Goal: Complete application form

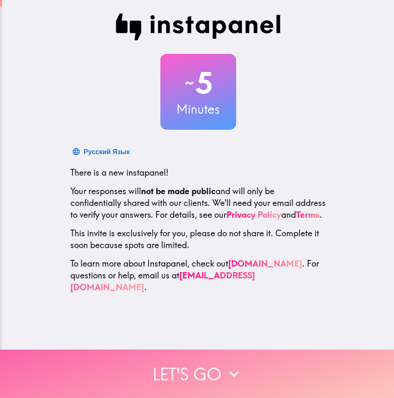
click at [195, 360] on button "Let's go" at bounding box center [197, 373] width 394 height 48
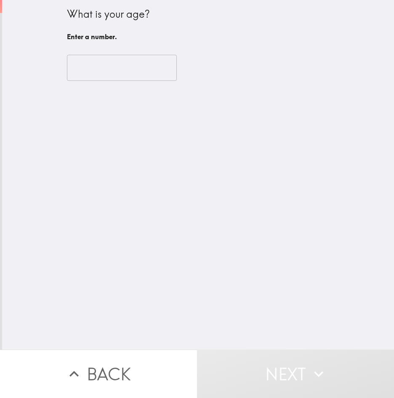
click at [96, 71] on input "number" at bounding box center [122, 68] width 110 height 26
click at [120, 64] on input "number" at bounding box center [122, 68] width 110 height 26
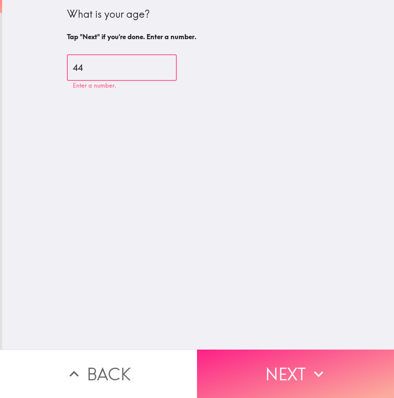
type input "44"
click at [281, 364] on button "Next" at bounding box center [295, 373] width 197 height 48
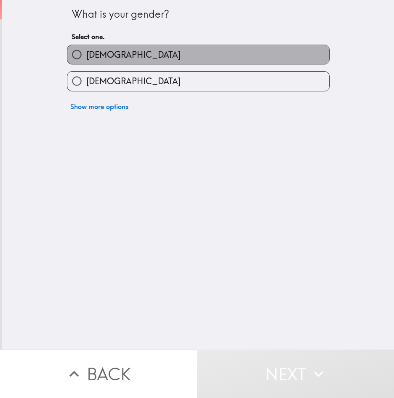
click at [110, 52] on label "[DEMOGRAPHIC_DATA]" at bounding box center [198, 54] width 262 height 19
click at [86, 52] on input "[DEMOGRAPHIC_DATA]" at bounding box center [76, 54] width 19 height 19
radio input "true"
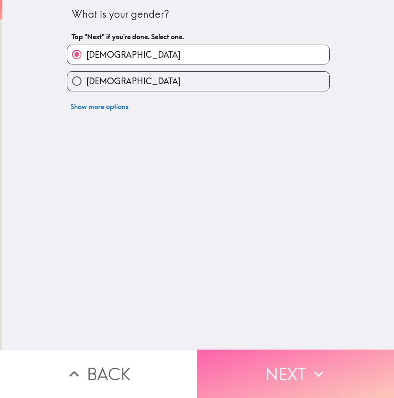
click at [246, 366] on button "Next" at bounding box center [295, 373] width 197 height 48
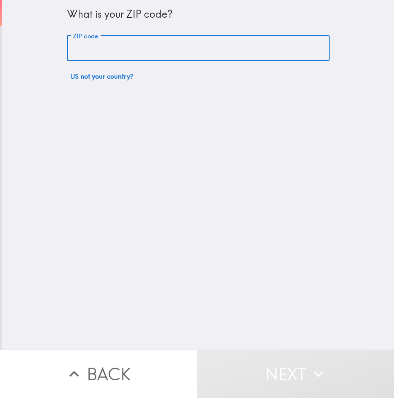
click at [132, 53] on input "ZIP code" at bounding box center [198, 48] width 262 height 26
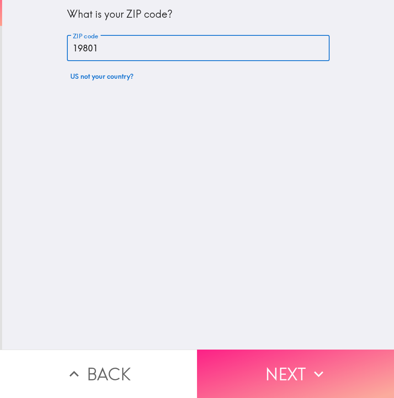
type input "19801"
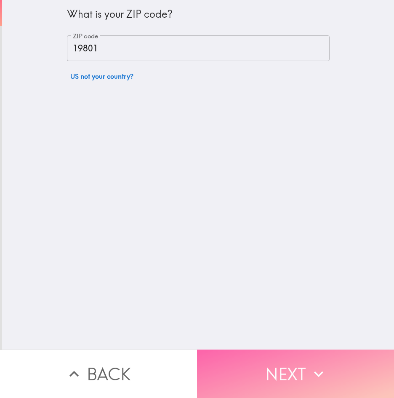
click at [294, 380] on button "Next" at bounding box center [295, 373] width 197 height 48
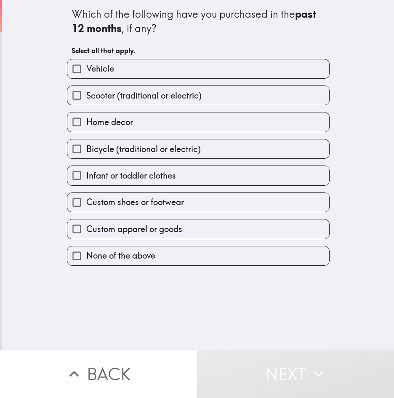
click at [159, 123] on label "Home decor" at bounding box center [198, 121] width 262 height 19
click at [86, 123] on input "Home decor" at bounding box center [76, 121] width 19 height 19
checkbox input "true"
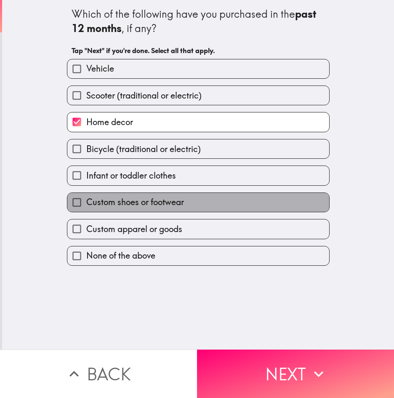
click at [152, 204] on span "Custom shoes or footwear" at bounding box center [135, 202] width 98 height 12
click at [86, 204] on input "Custom shoes or footwear" at bounding box center [76, 202] width 19 height 19
checkbox input "true"
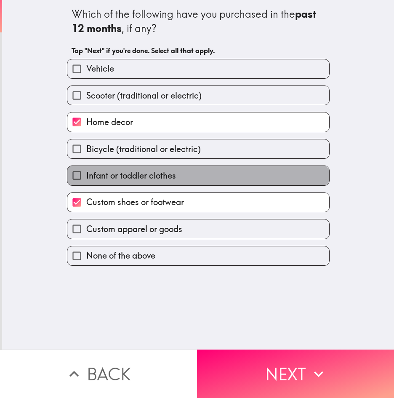
click at [136, 178] on span "Infant or toddler clothes" at bounding box center [131, 176] width 90 height 12
click at [86, 178] on input "Infant or toddler clothes" at bounding box center [76, 175] width 19 height 19
checkbox input "true"
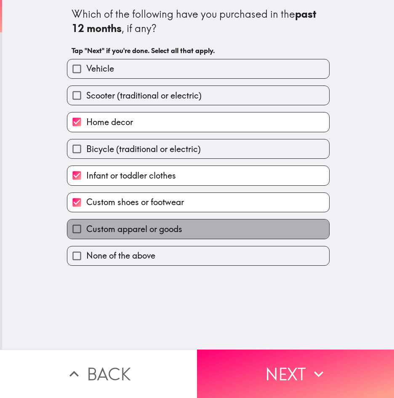
click at [169, 229] on span "Custom apparel or goods" at bounding box center [134, 229] width 96 height 12
click at [86, 229] on input "Custom apparel or goods" at bounding box center [76, 228] width 19 height 19
checkbox input "true"
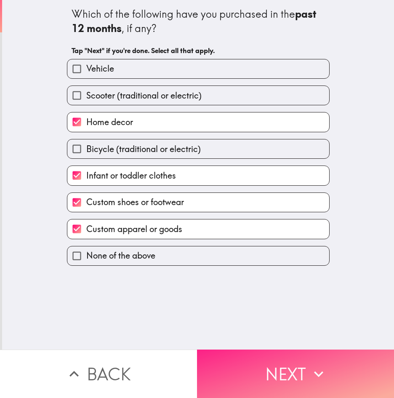
click at [247, 361] on button "Next" at bounding box center [295, 373] width 197 height 48
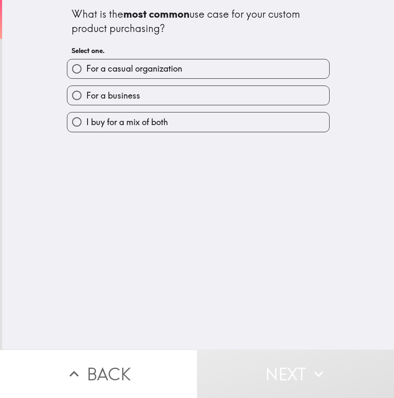
click at [181, 127] on label "I buy for a mix of both" at bounding box center [198, 121] width 262 height 19
click at [86, 127] on input "I buy for a mix of both" at bounding box center [76, 121] width 19 height 19
radio input "true"
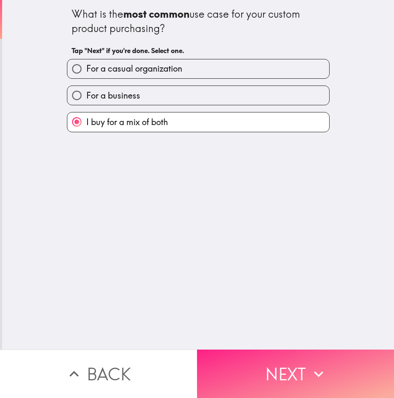
click at [264, 362] on button "Next" at bounding box center [295, 373] width 197 height 48
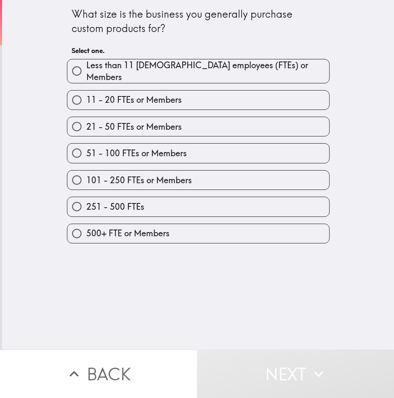
click at [139, 228] on span "500+ FTE or Members" at bounding box center [127, 233] width 83 height 12
click at [86, 228] on input "500+ FTE or Members" at bounding box center [76, 233] width 19 height 19
radio input "true"
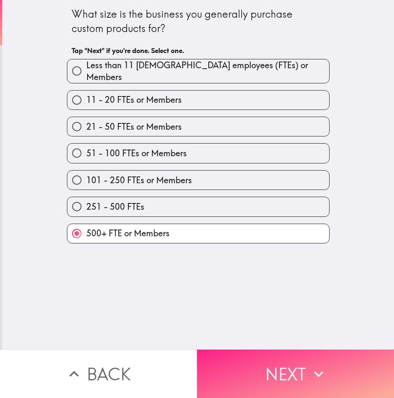
click at [251, 362] on button "Next" at bounding box center [295, 373] width 197 height 48
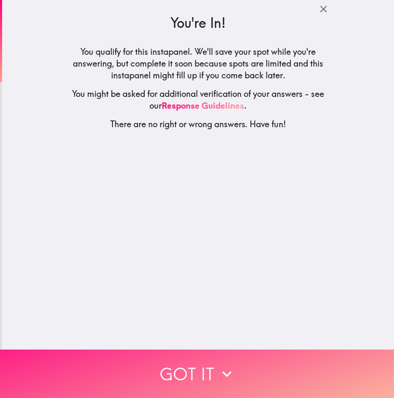
click at [220, 364] on icon "button" at bounding box center [226, 373] width 19 height 19
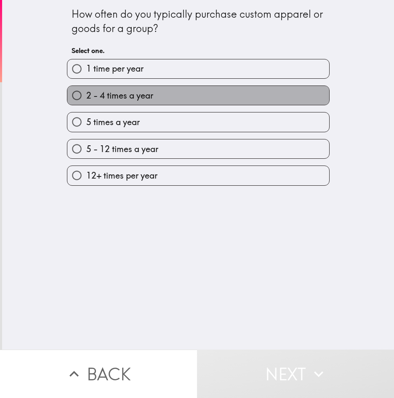
click at [110, 97] on span "2 - 4 times a year" at bounding box center [119, 96] width 67 height 12
click at [86, 97] on input "2 - 4 times a year" at bounding box center [76, 95] width 19 height 19
radio input "true"
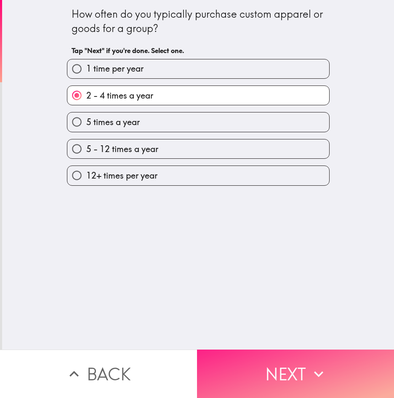
click at [266, 366] on button "Next" at bounding box center [295, 373] width 197 height 48
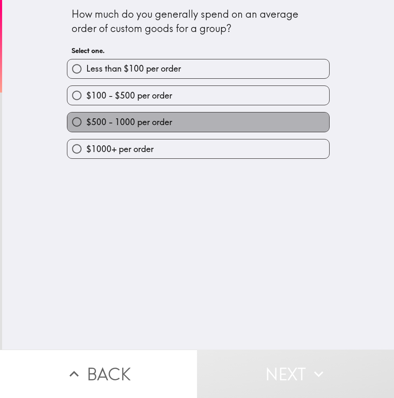
click at [154, 125] on span "$500 - 1000 per order" at bounding box center [129, 122] width 86 height 12
click at [86, 125] on input "$500 - 1000 per order" at bounding box center [76, 121] width 19 height 19
radio input "true"
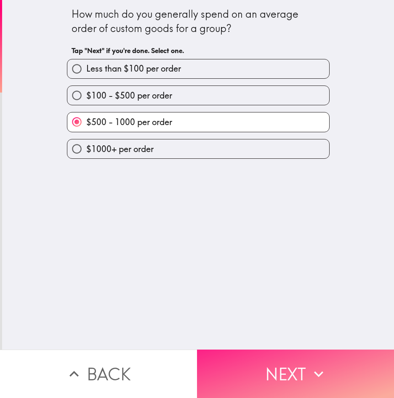
click at [244, 364] on button "Next" at bounding box center [295, 373] width 197 height 48
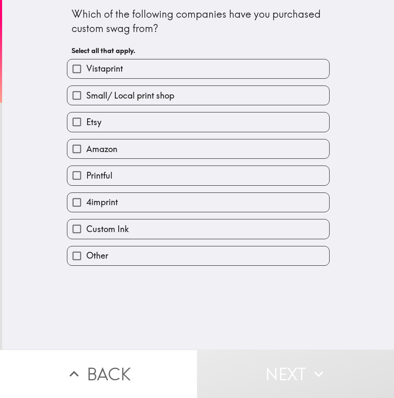
click at [122, 145] on label "Amazon" at bounding box center [198, 148] width 262 height 19
click at [86, 145] on input "Amazon" at bounding box center [76, 148] width 19 height 19
checkbox input "true"
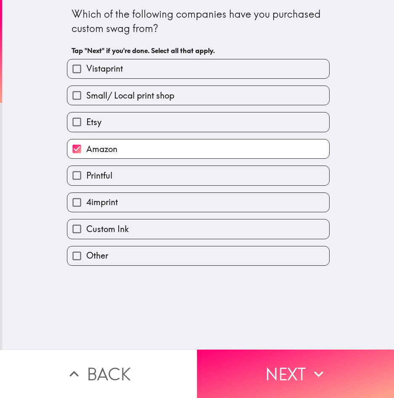
click at [116, 228] on span "Custom Ink" at bounding box center [107, 229] width 42 height 12
click at [86, 228] on input "Custom Ink" at bounding box center [76, 228] width 19 height 19
checkbox input "true"
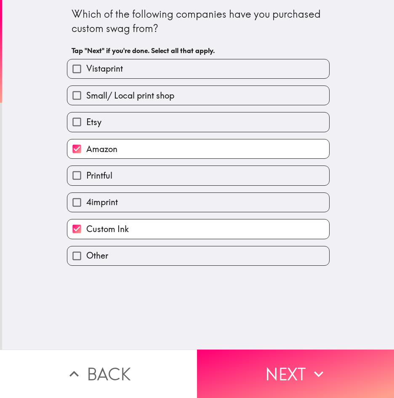
drag, startPoint x: 96, startPoint y: 96, endPoint x: 95, endPoint y: 81, distance: 15.2
click at [96, 95] on span "Small/ Local print shop" at bounding box center [130, 96] width 88 height 12
click at [86, 95] on input "Small/ Local print shop" at bounding box center [76, 95] width 19 height 19
checkbox input "true"
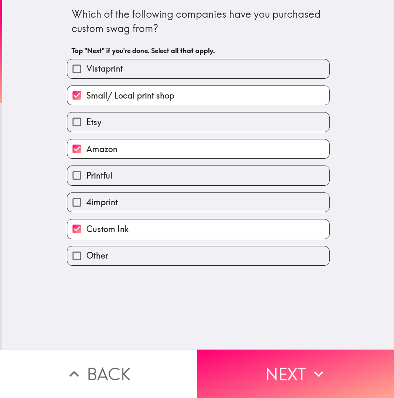
click at [102, 74] on span "Vistaprint" at bounding box center [104, 69] width 37 height 12
click at [86, 74] on input "Vistaprint" at bounding box center [76, 68] width 19 height 19
click at [102, 74] on span "Vistaprint" at bounding box center [104, 69] width 37 height 12
click at [86, 74] on input "Vistaprint" at bounding box center [76, 68] width 19 height 19
click at [69, 69] on input "Vistaprint" at bounding box center [76, 68] width 19 height 19
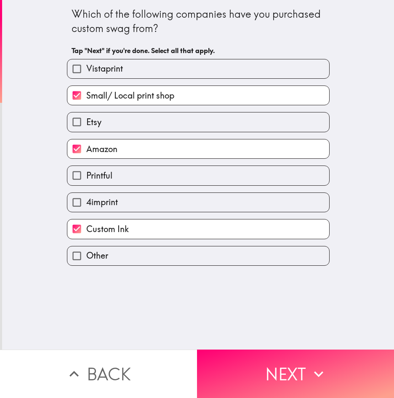
checkbox input "true"
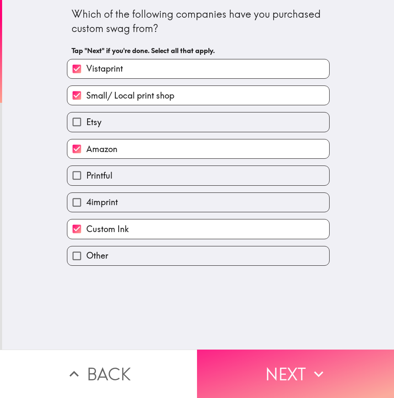
click at [262, 371] on button "Next" at bounding box center [295, 373] width 197 height 48
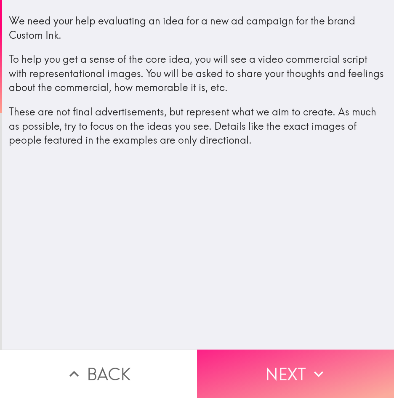
click at [280, 362] on button "Next" at bounding box center [295, 373] width 197 height 48
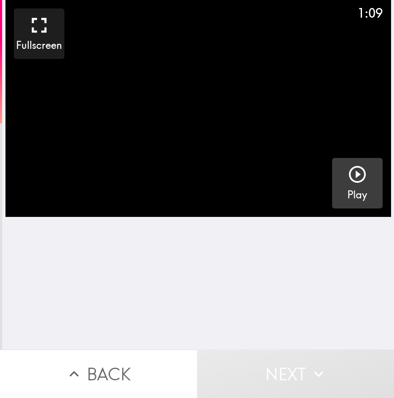
click at [347, 175] on icon "button" at bounding box center [357, 174] width 20 height 20
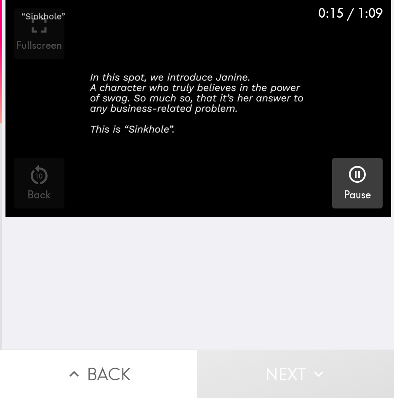
click at [122, 264] on div "0:15 / 1:09 Fullscreen 10 Back Pause" at bounding box center [198, 174] width 392 height 349
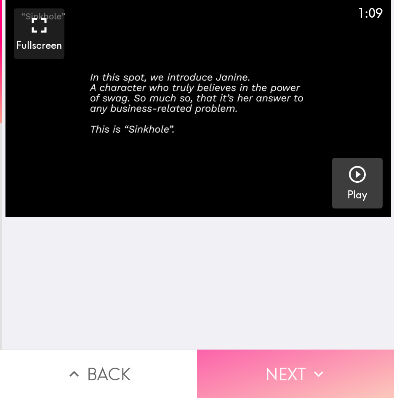
click at [288, 365] on button "Next" at bounding box center [295, 373] width 197 height 48
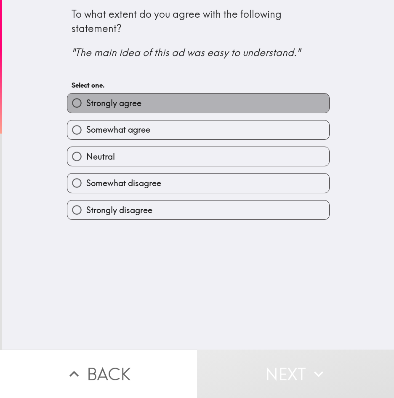
click at [120, 101] on span "Strongly agree" at bounding box center [113, 103] width 55 height 12
click at [86, 101] on input "Strongly agree" at bounding box center [76, 102] width 19 height 19
radio input "true"
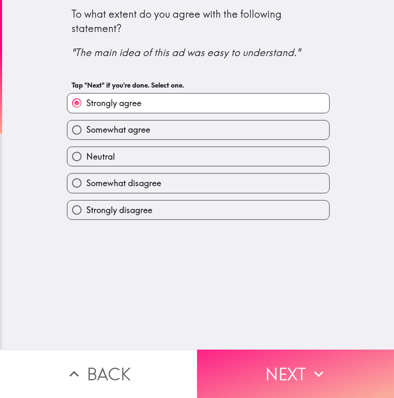
click at [289, 368] on button "Next" at bounding box center [295, 373] width 197 height 48
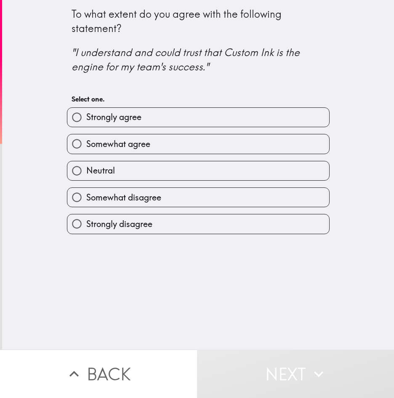
click at [127, 119] on span "Strongly agree" at bounding box center [113, 117] width 55 height 12
click at [86, 119] on input "Strongly agree" at bounding box center [76, 117] width 19 height 19
radio input "true"
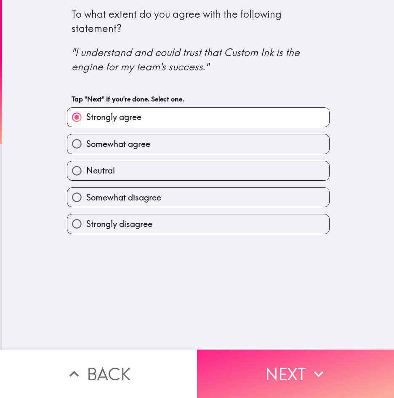
click at [280, 373] on button "Next" at bounding box center [295, 373] width 197 height 48
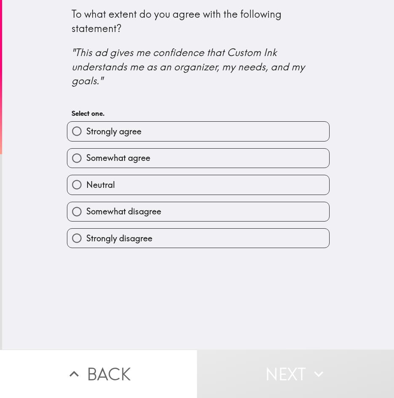
click at [138, 133] on label "Strongly agree" at bounding box center [198, 131] width 262 height 19
click at [86, 133] on input "Strongly agree" at bounding box center [76, 131] width 19 height 19
radio input "true"
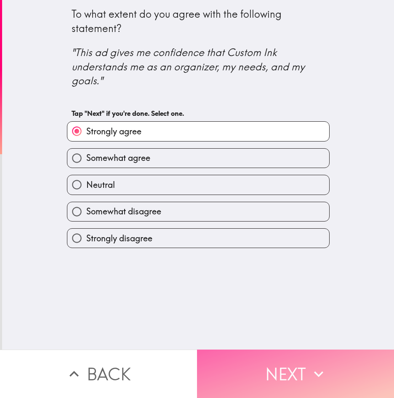
click at [260, 374] on button "Next" at bounding box center [295, 373] width 197 height 48
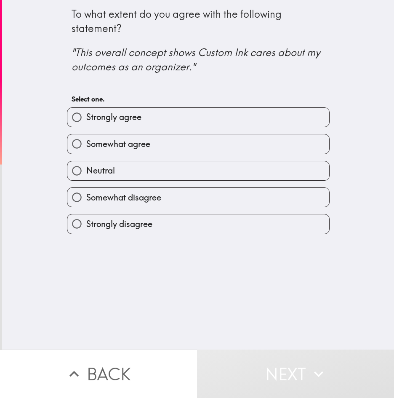
click at [122, 113] on span "Strongly agree" at bounding box center [113, 117] width 55 height 12
click at [86, 113] on input "Strongly agree" at bounding box center [76, 117] width 19 height 19
radio input "true"
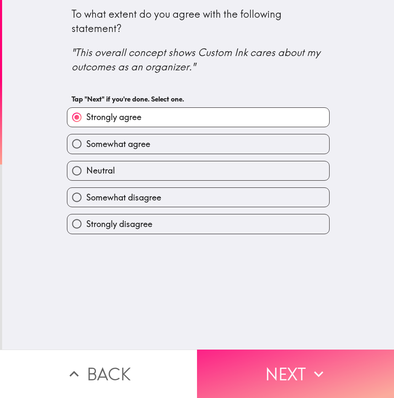
click at [270, 371] on button "Next" at bounding box center [295, 373] width 197 height 48
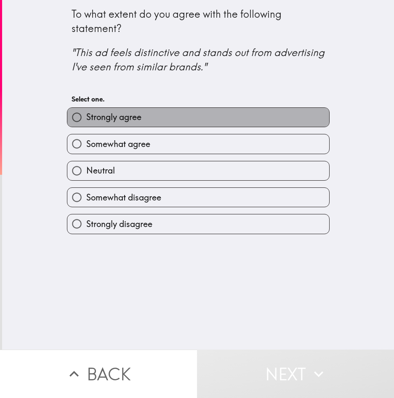
click at [137, 122] on label "Strongly agree" at bounding box center [198, 117] width 262 height 19
click at [86, 122] on input "Strongly agree" at bounding box center [76, 117] width 19 height 19
radio input "true"
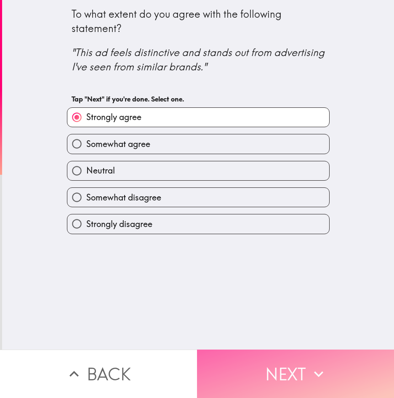
click at [253, 365] on button "Next" at bounding box center [295, 373] width 197 height 48
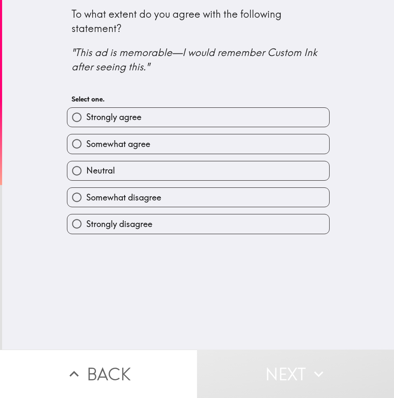
click at [135, 117] on span "Strongly agree" at bounding box center [113, 117] width 55 height 12
click at [86, 117] on input "Strongly agree" at bounding box center [76, 117] width 19 height 19
radio input "true"
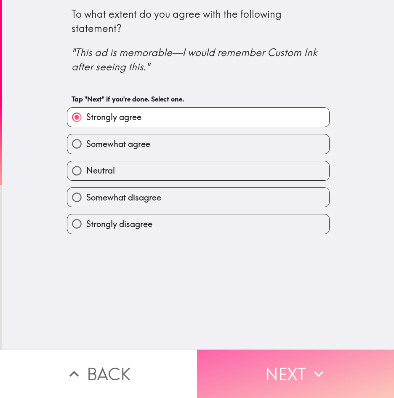
click at [254, 354] on button "Next" at bounding box center [295, 373] width 197 height 48
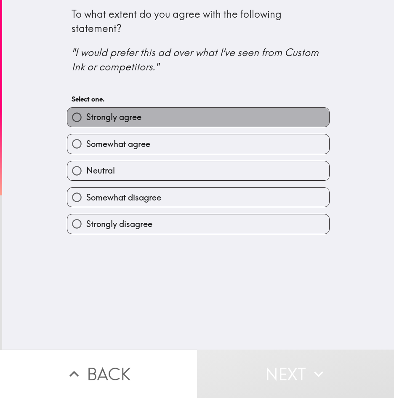
click at [139, 119] on label "Strongly agree" at bounding box center [198, 117] width 262 height 19
click at [86, 119] on input "Strongly agree" at bounding box center [76, 117] width 19 height 19
radio input "true"
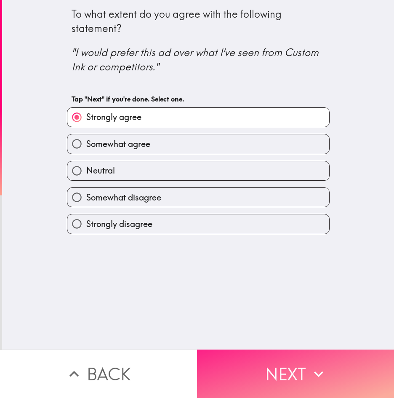
click at [257, 359] on button "Next" at bounding box center [295, 373] width 197 height 48
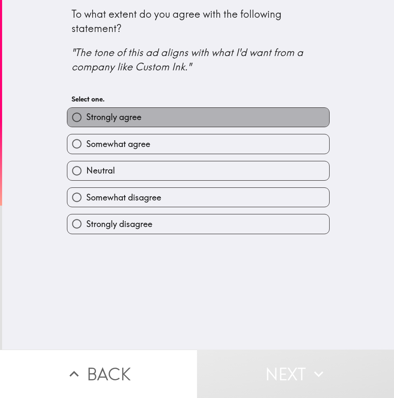
click at [137, 118] on label "Strongly agree" at bounding box center [198, 117] width 262 height 19
click at [86, 118] on input "Strongly agree" at bounding box center [76, 117] width 19 height 19
radio input "true"
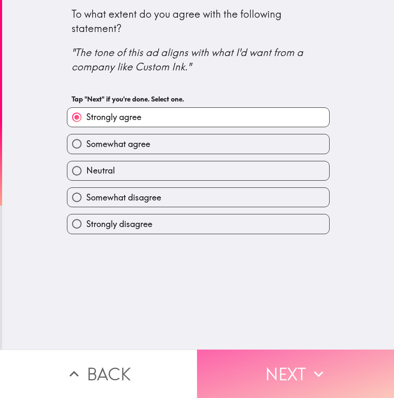
click at [257, 364] on button "Next" at bounding box center [295, 373] width 197 height 48
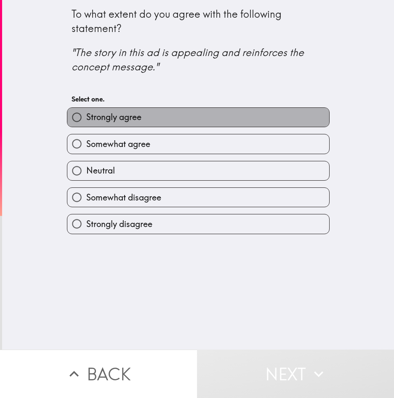
click at [159, 118] on label "Strongly agree" at bounding box center [198, 117] width 262 height 19
click at [86, 118] on input "Strongly agree" at bounding box center [76, 117] width 19 height 19
radio input "true"
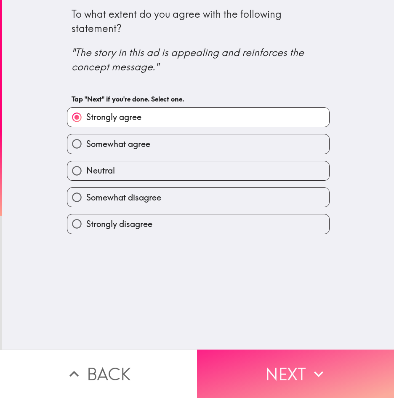
click at [255, 370] on button "Next" at bounding box center [295, 373] width 197 height 48
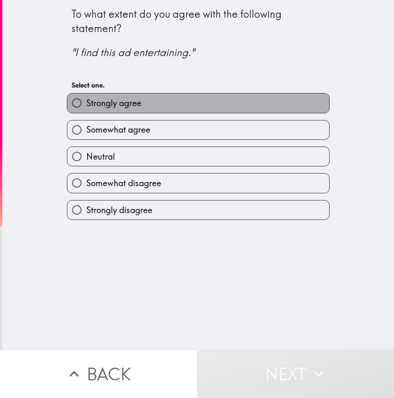
click at [155, 99] on label "Strongly agree" at bounding box center [198, 102] width 262 height 19
click at [86, 99] on input "Strongly agree" at bounding box center [76, 102] width 19 height 19
radio input "true"
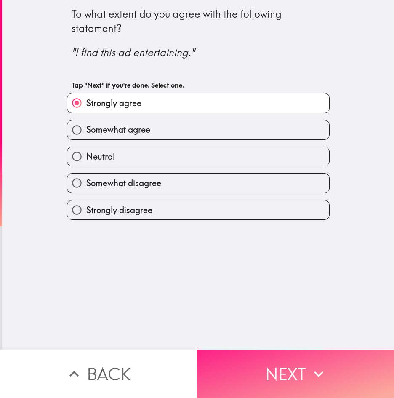
click at [279, 374] on button "Next" at bounding box center [295, 373] width 197 height 48
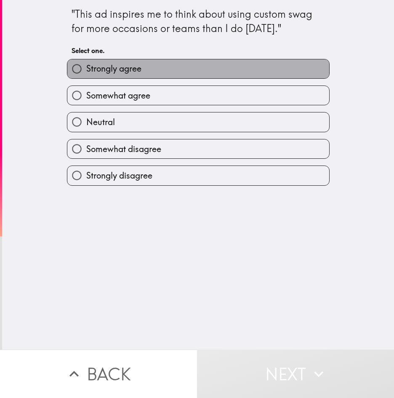
click at [115, 68] on span "Strongly agree" at bounding box center [113, 69] width 55 height 12
click at [86, 68] on input "Strongly agree" at bounding box center [76, 68] width 19 height 19
radio input "true"
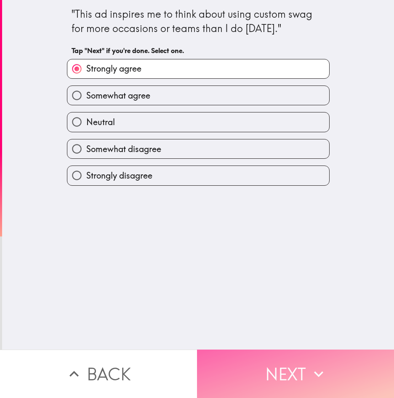
click at [252, 360] on button "Next" at bounding box center [295, 373] width 197 height 48
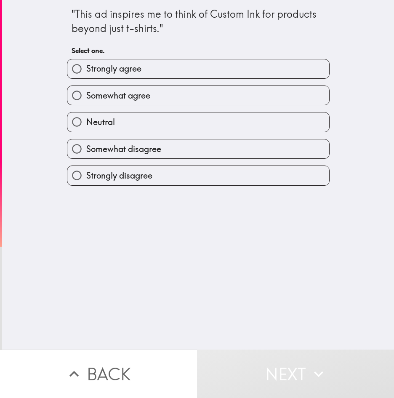
click at [160, 74] on label "Strongly agree" at bounding box center [198, 68] width 262 height 19
click at [86, 74] on input "Strongly agree" at bounding box center [76, 68] width 19 height 19
radio input "true"
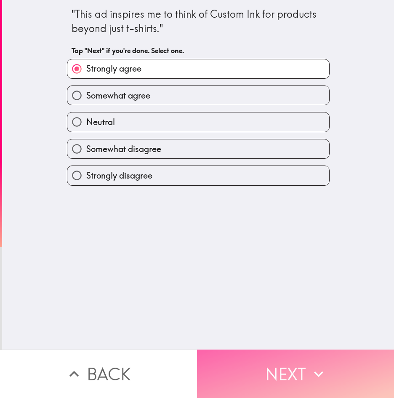
click at [281, 366] on button "Next" at bounding box center [295, 373] width 197 height 48
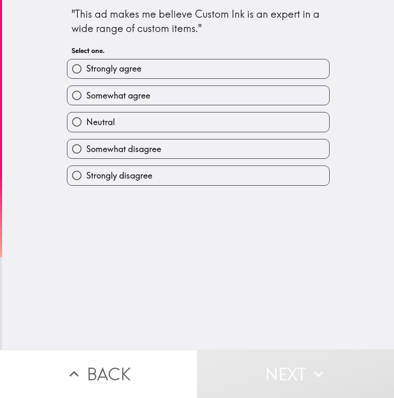
click at [175, 67] on label "Strongly agree" at bounding box center [198, 68] width 262 height 19
click at [86, 67] on input "Strongly agree" at bounding box center [76, 68] width 19 height 19
radio input "true"
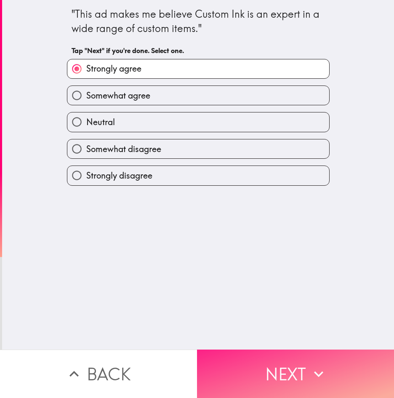
click at [259, 358] on button "Next" at bounding box center [295, 373] width 197 height 48
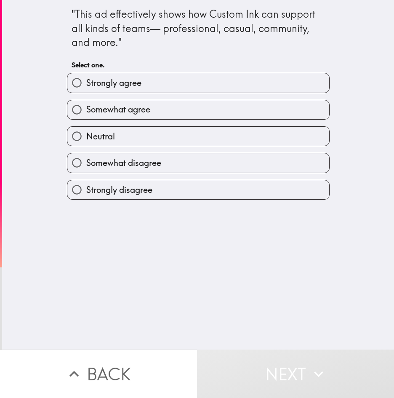
click at [149, 77] on label "Strongly agree" at bounding box center [198, 82] width 262 height 19
click at [86, 77] on input "Strongly agree" at bounding box center [76, 82] width 19 height 19
radio input "true"
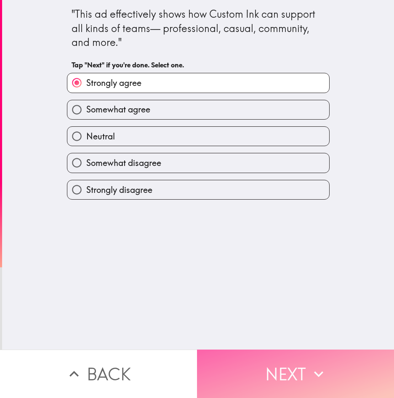
click at [235, 360] on button "Next" at bounding box center [295, 373] width 197 height 48
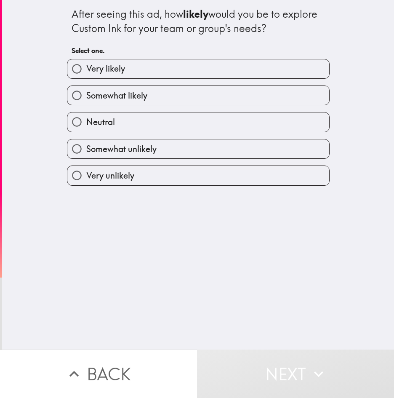
click at [137, 66] on label "Very likely" at bounding box center [198, 68] width 262 height 19
click at [86, 66] on input "Very likely" at bounding box center [76, 68] width 19 height 19
radio input "true"
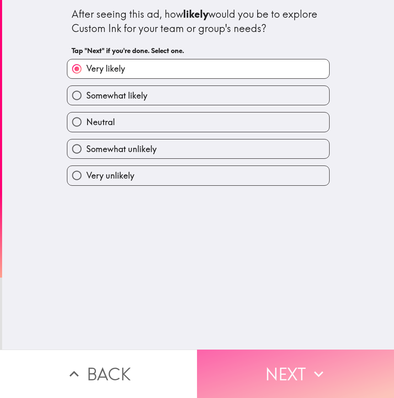
click at [272, 370] on button "Next" at bounding box center [295, 373] width 197 height 48
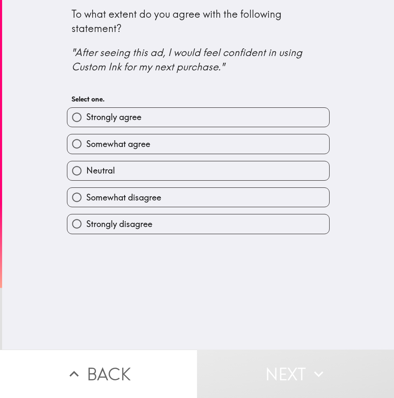
click at [150, 119] on label "Strongly agree" at bounding box center [198, 117] width 262 height 19
click at [86, 119] on input "Strongly agree" at bounding box center [76, 117] width 19 height 19
radio input "true"
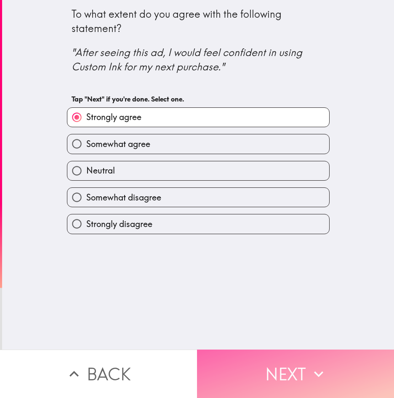
click at [292, 378] on button "Next" at bounding box center [295, 373] width 197 height 48
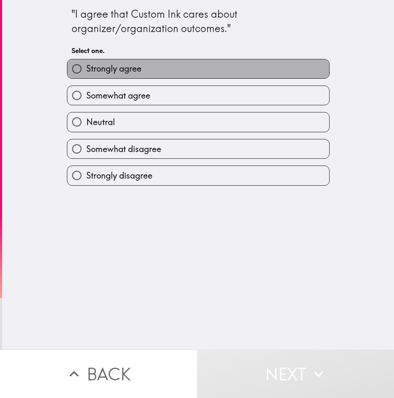
click at [161, 73] on label "Strongly agree" at bounding box center [198, 68] width 262 height 19
click at [86, 73] on input "Strongly agree" at bounding box center [76, 68] width 19 height 19
radio input "true"
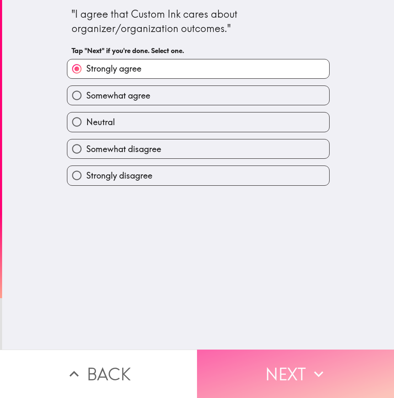
click at [286, 370] on button "Next" at bounding box center [295, 373] width 197 height 48
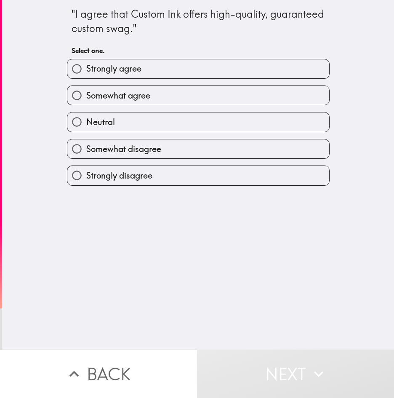
drag, startPoint x: 138, startPoint y: 74, endPoint x: 140, endPoint y: 81, distance: 7.2
click at [138, 74] on label "Strongly agree" at bounding box center [198, 68] width 262 height 19
click at [86, 74] on input "Strongly agree" at bounding box center [76, 68] width 19 height 19
radio input "true"
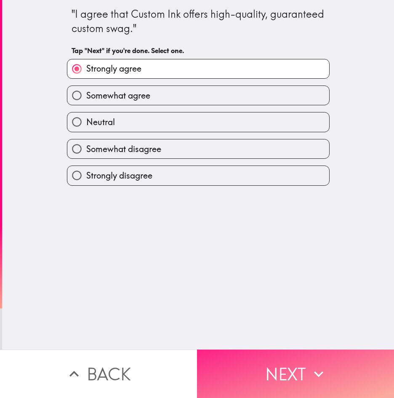
click at [272, 368] on button "Next" at bounding box center [295, 373] width 197 height 48
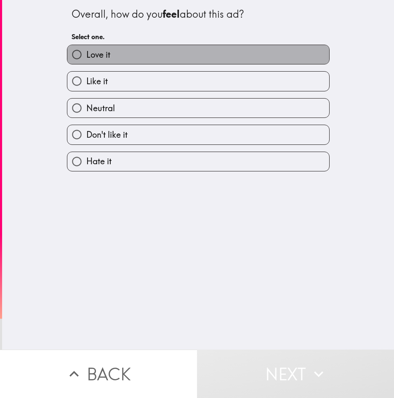
click at [119, 50] on label "Love it" at bounding box center [198, 54] width 262 height 19
click at [86, 50] on input "Love it" at bounding box center [76, 54] width 19 height 19
radio input "true"
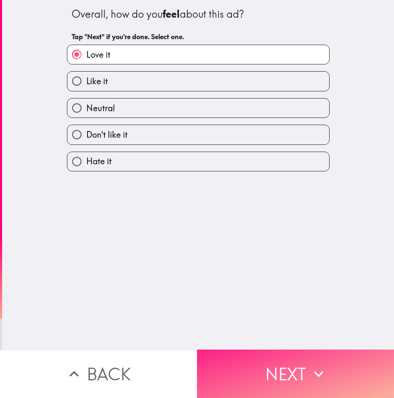
click at [302, 371] on button "Next" at bounding box center [295, 373] width 197 height 48
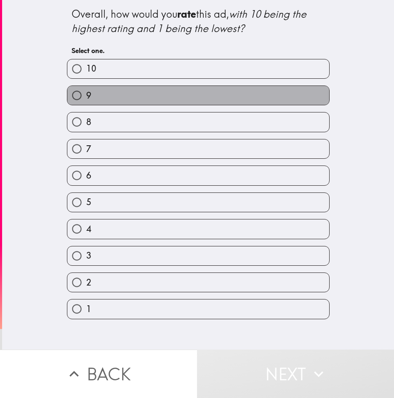
click at [104, 94] on label "9" at bounding box center [198, 95] width 262 height 19
click at [86, 94] on input "9" at bounding box center [76, 95] width 19 height 19
radio input "true"
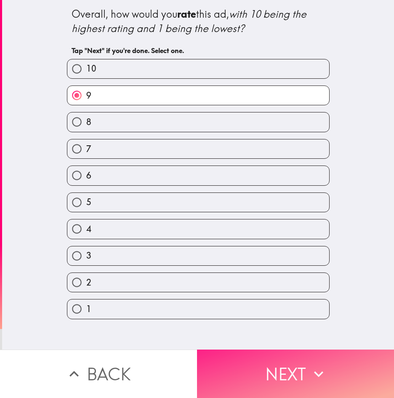
click at [268, 355] on button "Next" at bounding box center [295, 373] width 197 height 48
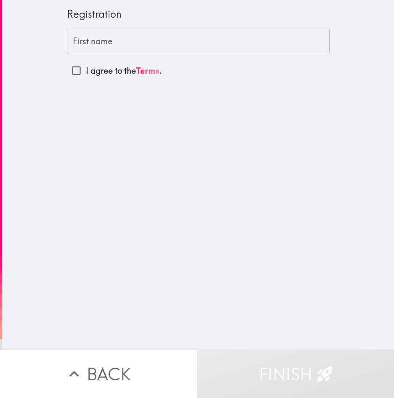
click at [121, 42] on input "First name" at bounding box center [198, 42] width 262 height 26
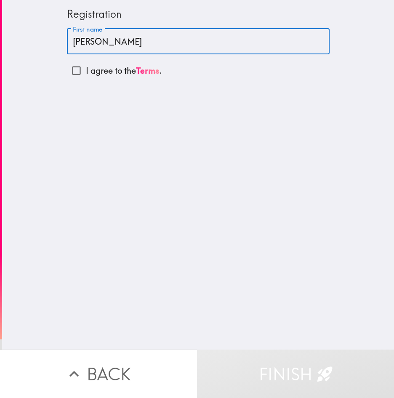
type input "[PERSON_NAME]"
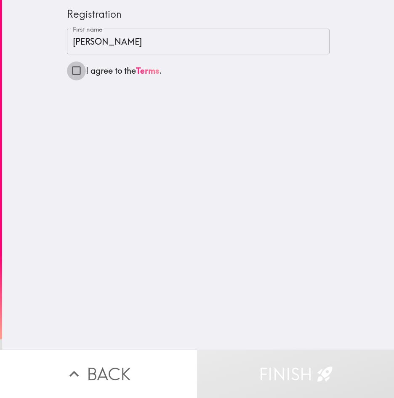
click at [68, 72] on input "I agree to the Terms ." at bounding box center [76, 70] width 19 height 19
checkbox input "true"
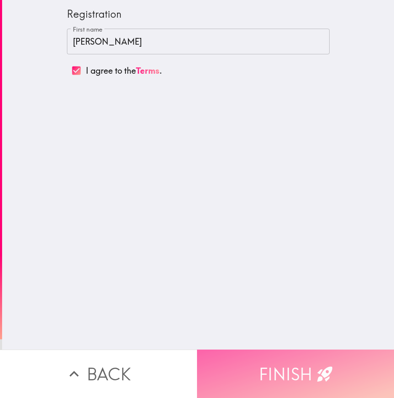
click at [267, 353] on button "Finish" at bounding box center [295, 373] width 197 height 48
